Goal: Task Accomplishment & Management: Complete application form

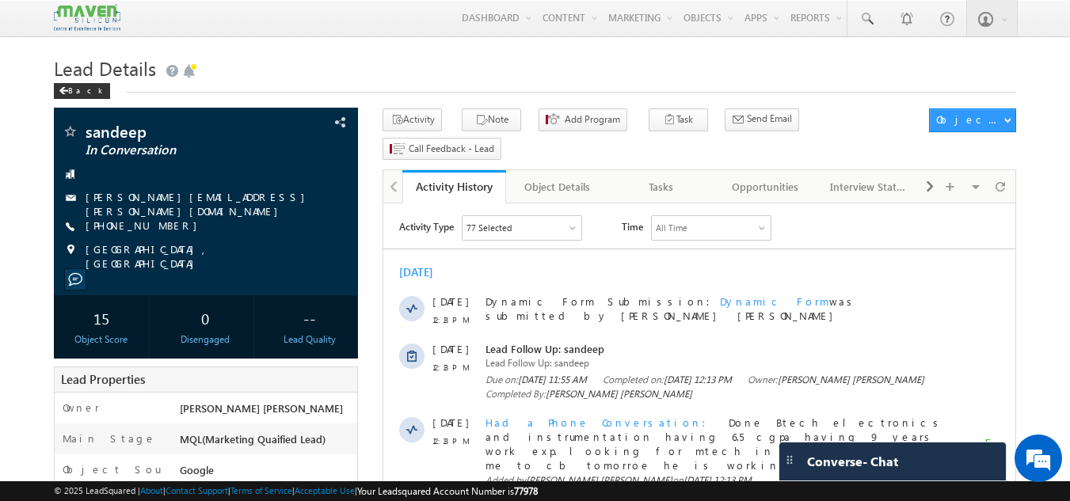
click at [337, 70] on h1 "Lead Details" at bounding box center [535, 66] width 963 height 31
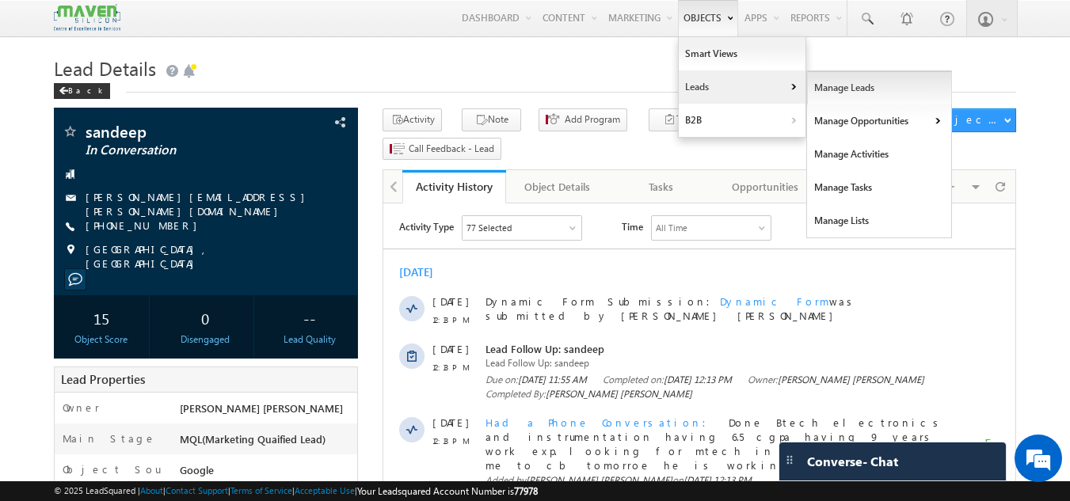
click at [815, 87] on link "Manage Leads" at bounding box center [879, 87] width 145 height 33
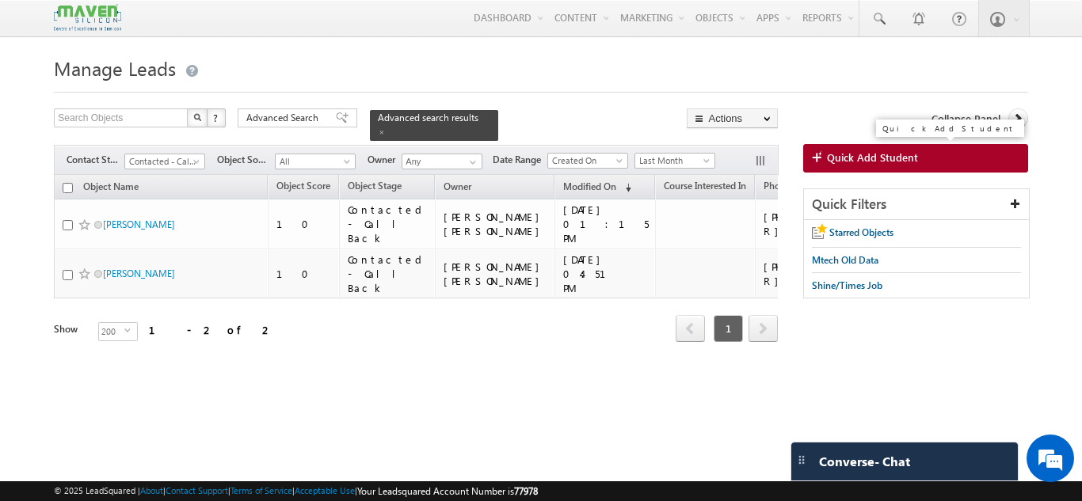
click at [857, 149] on link "Quick Add Student" at bounding box center [915, 158] width 225 height 29
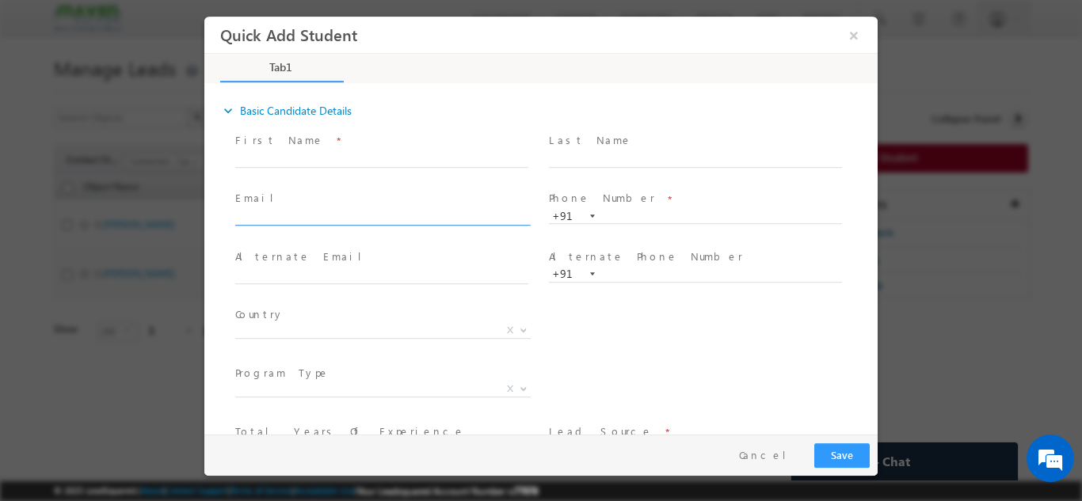
click at [437, 215] on input "text" at bounding box center [381, 218] width 293 height 16
click at [625, 218] on input "text" at bounding box center [695, 216] width 293 height 16
paste input "9945973798"
type input "9945973798"
click at [441, 215] on input "text" at bounding box center [381, 218] width 293 height 16
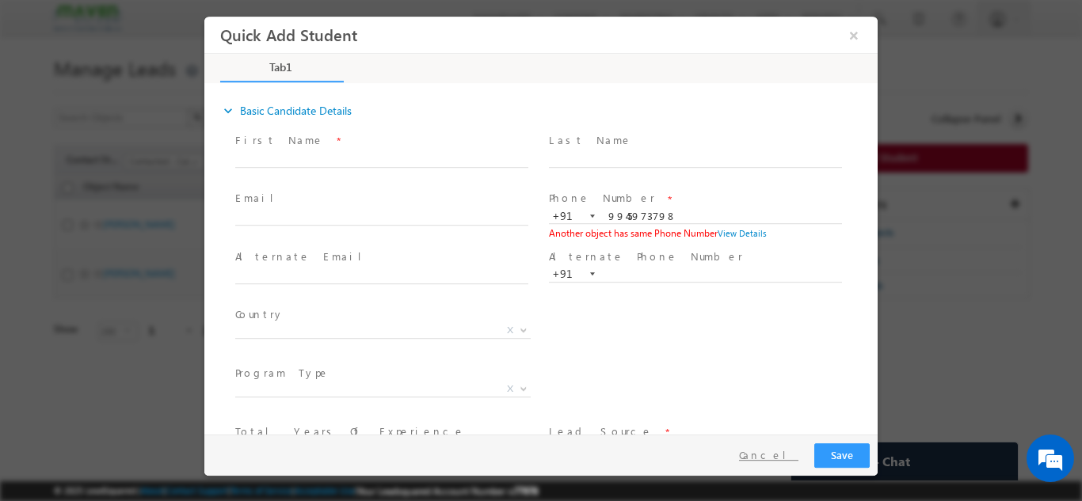
click at [770, 450] on button "Cancel" at bounding box center [768, 455] width 83 height 23
